Goal: Task Accomplishment & Management: Manage account settings

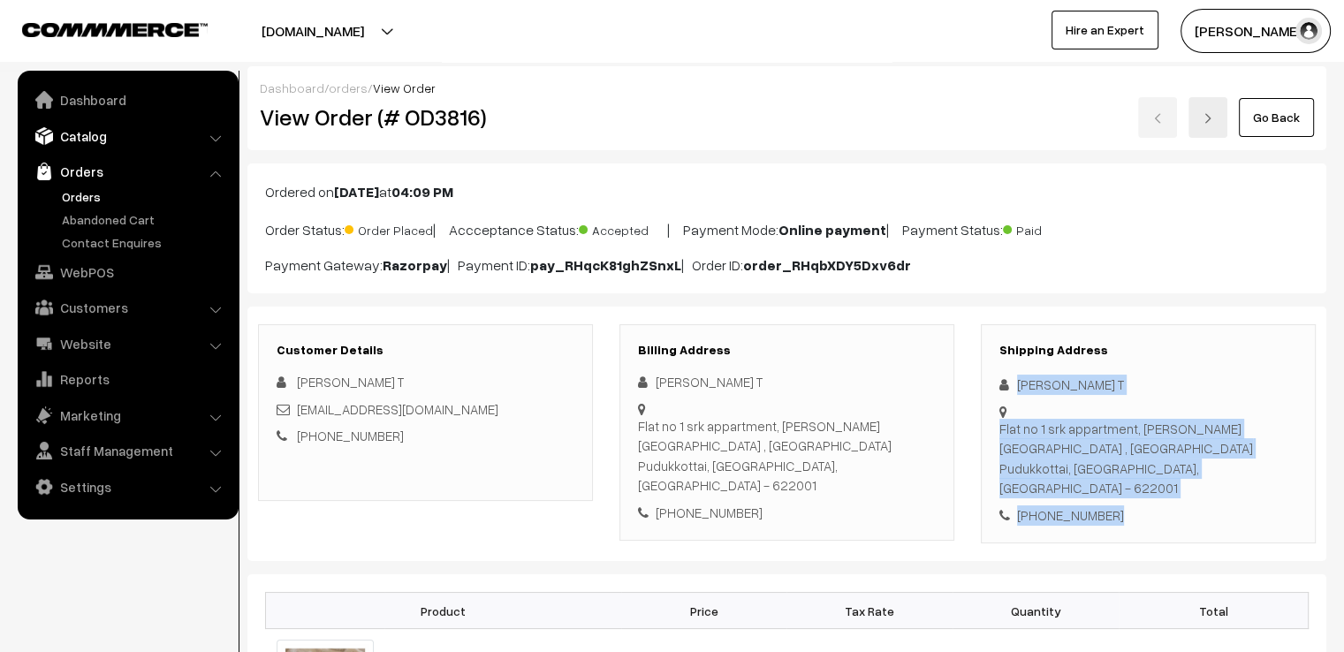
click at [101, 146] on link "Catalog" at bounding box center [127, 136] width 210 height 32
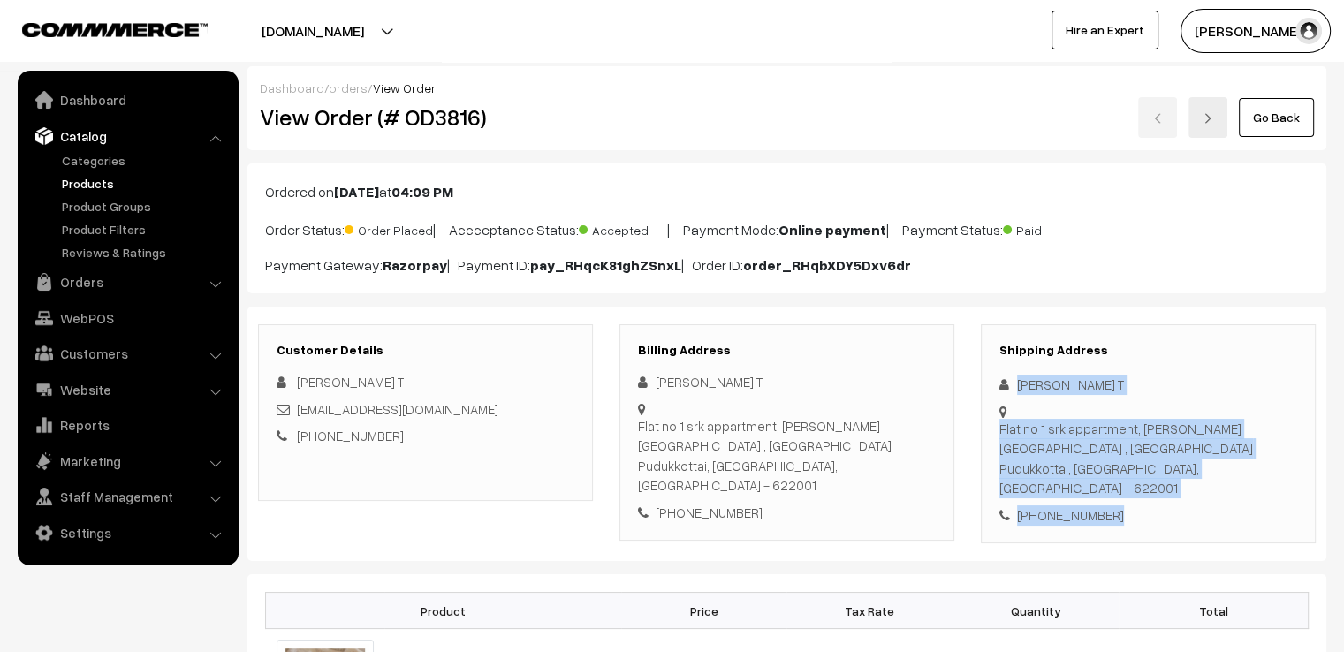
click at [103, 185] on link "Products" at bounding box center [144, 183] width 175 height 19
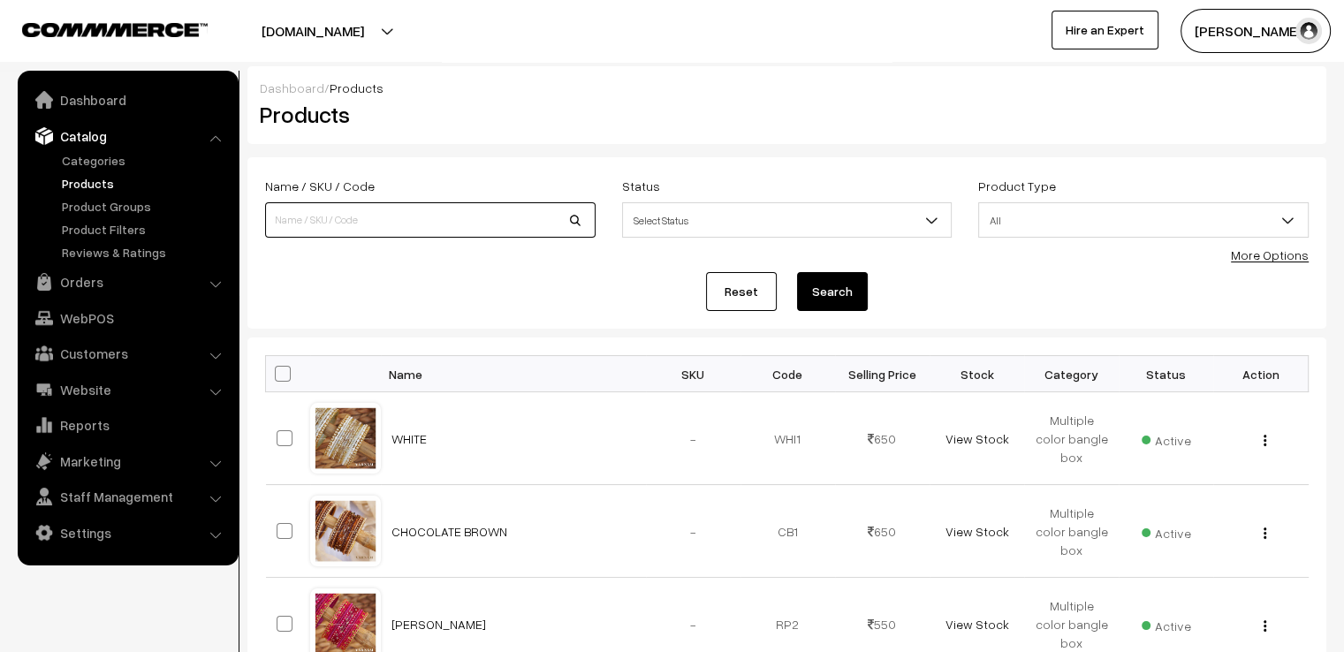
drag, startPoint x: 0, startPoint y: 0, endPoint x: 378, endPoint y: 211, distance: 433.1
click at [378, 211] on input at bounding box center [430, 219] width 330 height 35
type input "AJU"
click at [797, 272] on button "Search" at bounding box center [832, 291] width 71 height 39
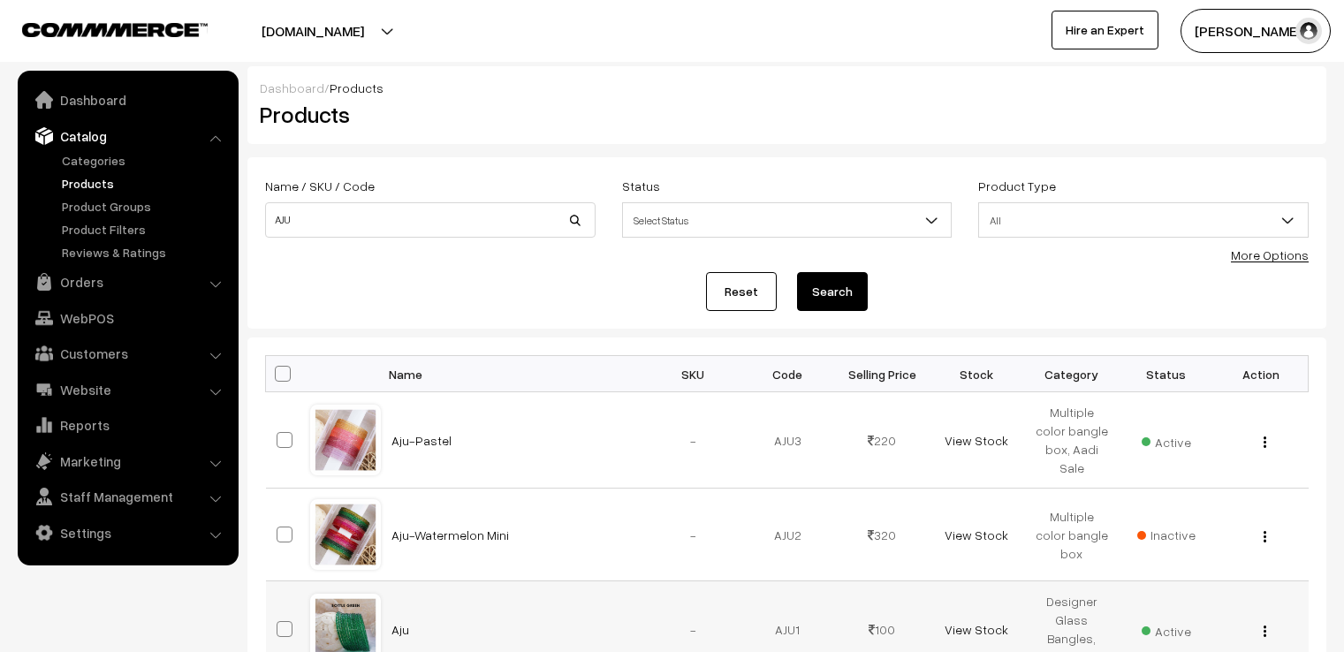
scroll to position [442, 0]
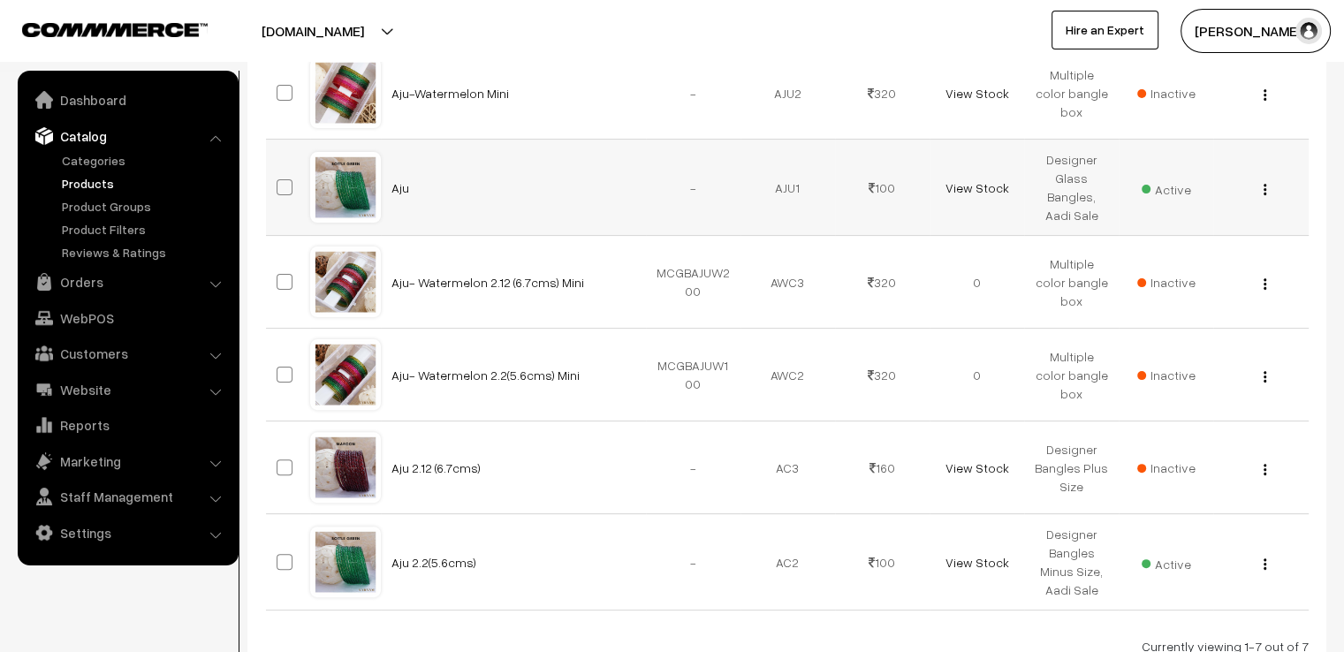
click at [339, 170] on div at bounding box center [345, 187] width 67 height 67
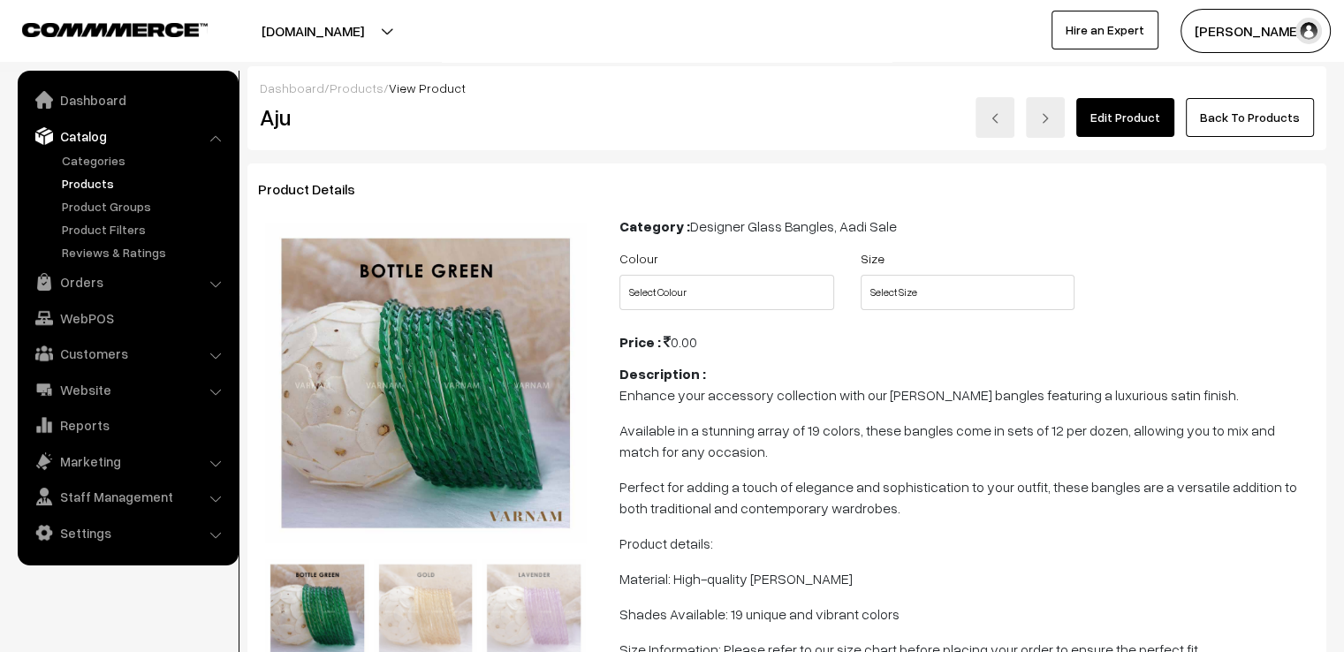
click at [1140, 115] on link "Edit Product" at bounding box center [1125, 117] width 98 height 39
click at [123, 277] on link "Orders" at bounding box center [127, 282] width 210 height 32
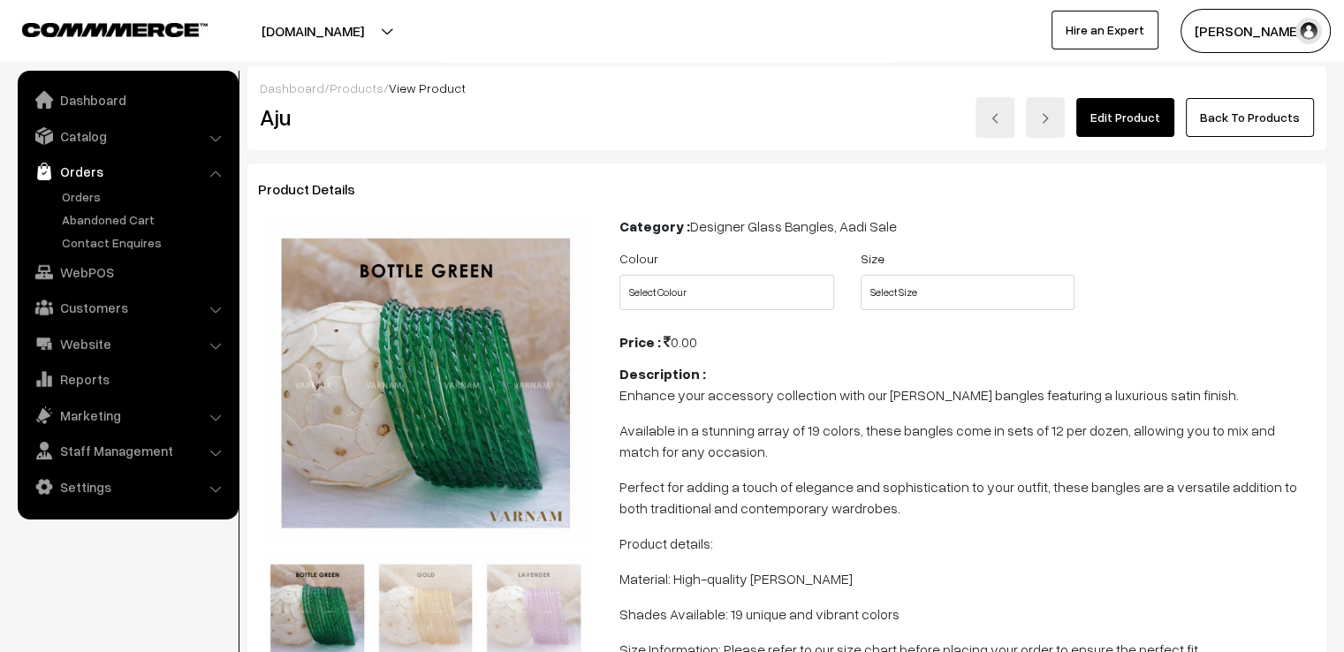
click at [114, 179] on link "Orders" at bounding box center [127, 172] width 210 height 32
click at [125, 207] on ul "Orders" at bounding box center [128, 219] width 212 height 64
click at [112, 195] on link "Orders" at bounding box center [144, 196] width 175 height 19
